Goal: Navigation & Orientation: Find specific page/section

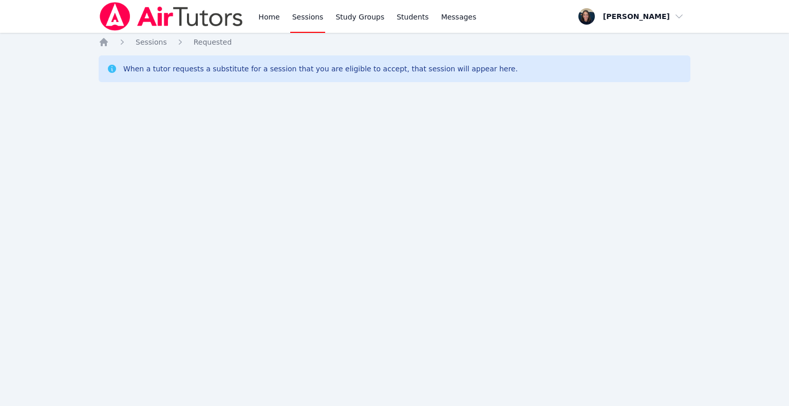
click at [278, 16] on link "Home" at bounding box center [268, 16] width 25 height 33
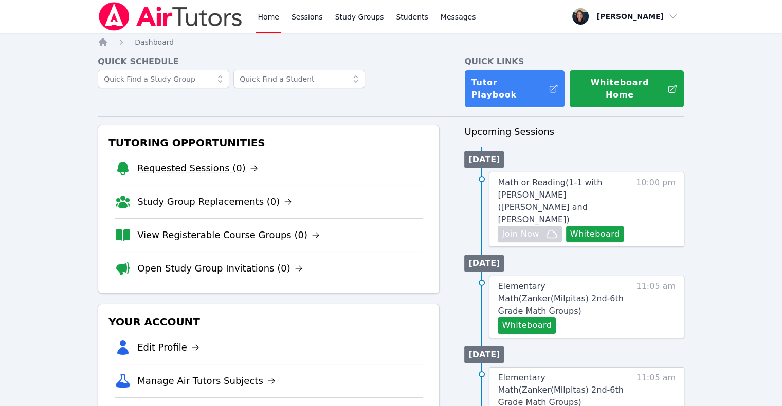
click at [202, 162] on link "Requested Sessions (0)" at bounding box center [197, 168] width 121 height 14
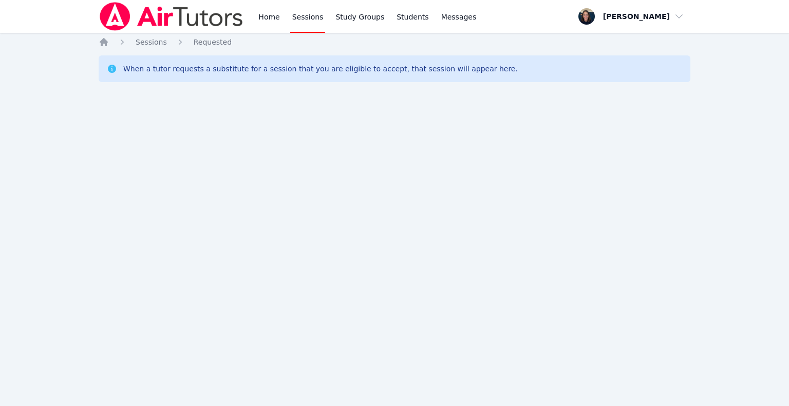
click at [268, 21] on link "Home" at bounding box center [268, 16] width 25 height 33
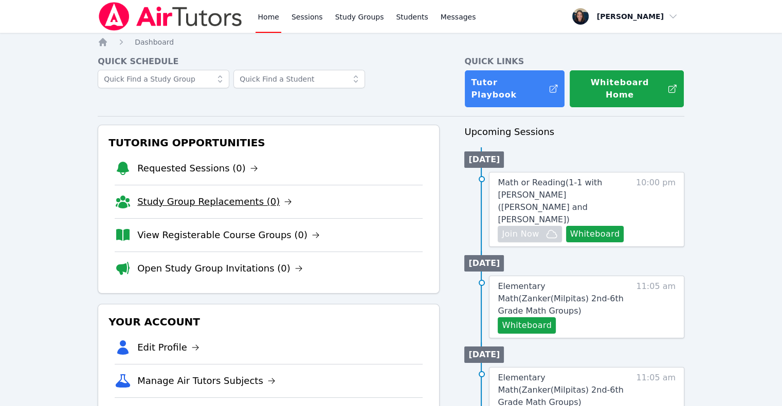
click at [222, 195] on link "Study Group Replacements (0)" at bounding box center [214, 202] width 155 height 14
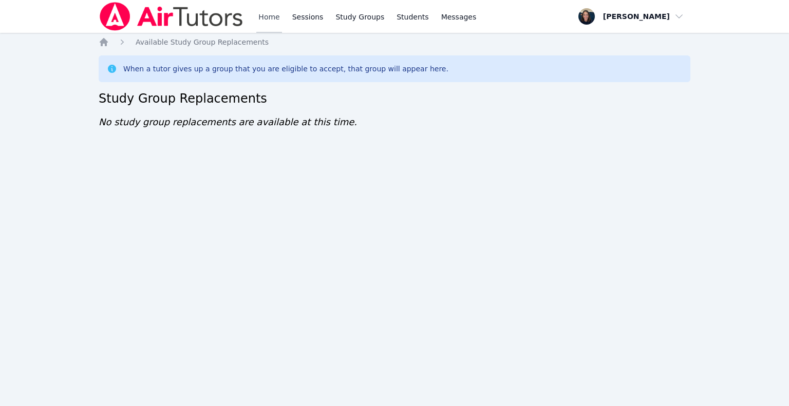
click at [269, 14] on link "Home" at bounding box center [268, 16] width 25 height 33
